Goal: Task Accomplishment & Management: Manage account settings

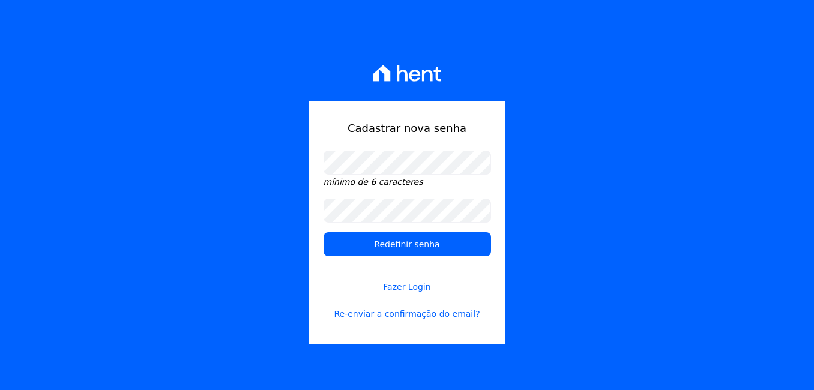
click at [455, 187] on div "mínimo de 6 caracteres" at bounding box center [407, 170] width 167 height 38
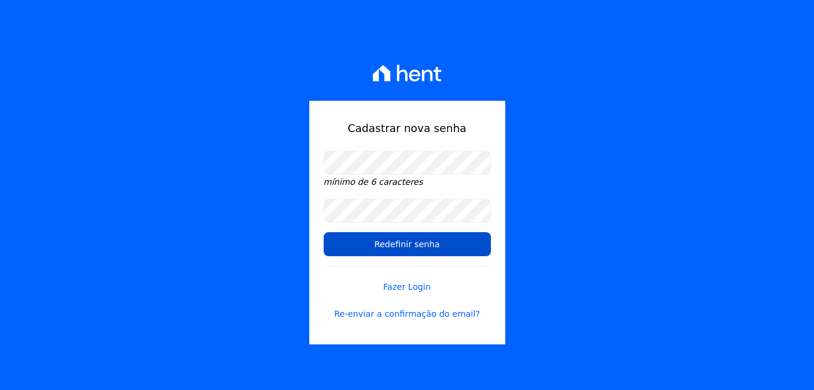
click at [438, 243] on input "Redefinir senha" at bounding box center [407, 244] width 167 height 24
click at [368, 244] on input "Redefinir senha" at bounding box center [407, 244] width 167 height 24
click at [359, 241] on input "Redefinir senha" at bounding box center [407, 244] width 167 height 24
click at [339, 237] on input "Redefinir senha" at bounding box center [407, 244] width 167 height 24
click at [333, 243] on input "Redefinir senha" at bounding box center [407, 244] width 167 height 24
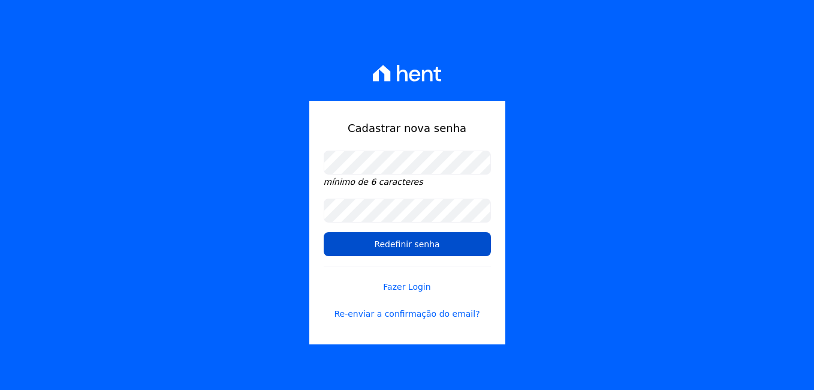
click at [338, 246] on input "Redefinir senha" at bounding box center [407, 244] width 167 height 24
click at [355, 249] on input "Redefinir senha" at bounding box center [407, 244] width 167 height 24
click at [407, 249] on input "Redefinir senha" at bounding box center [407, 244] width 167 height 24
click at [452, 250] on input "Redefinir senha" at bounding box center [407, 244] width 167 height 24
click at [481, 246] on input "Redefinir senha" at bounding box center [407, 244] width 167 height 24
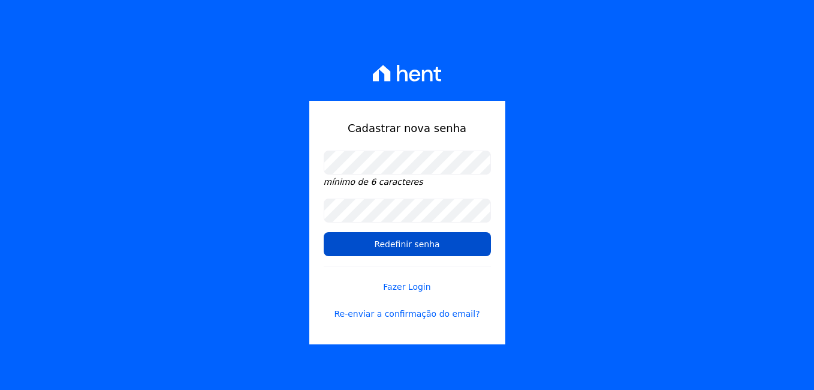
click at [489, 240] on input "Redefinir senha" at bounding box center [407, 244] width 167 height 24
click at [479, 238] on input "Redefinir senha" at bounding box center [407, 244] width 167 height 24
click at [408, 246] on input "Redefinir senha" at bounding box center [407, 244] width 167 height 24
click at [391, 250] on input "Redefinir senha" at bounding box center [407, 244] width 167 height 24
click at [331, 245] on input "Redefinir senha" at bounding box center [407, 244] width 167 height 24
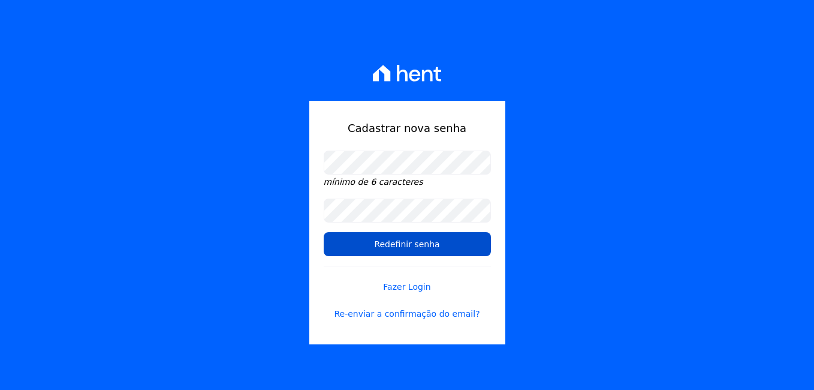
click at [330, 245] on input "Redefinir senha" at bounding box center [407, 244] width 167 height 24
click at [378, 243] on input "Redefinir senha" at bounding box center [407, 244] width 167 height 24
click at [431, 243] on input "Redefinir senha" at bounding box center [407, 244] width 167 height 24
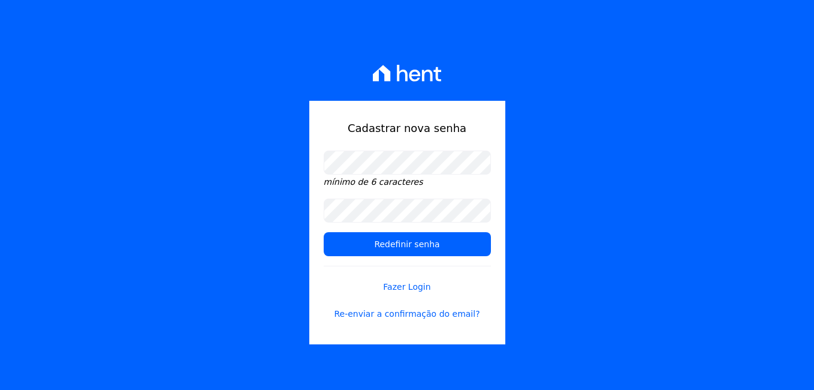
click at [470, 240] on input "Redefinir senha" at bounding box center [407, 244] width 167 height 24
